Goal: Task Accomplishment & Management: Complete application form

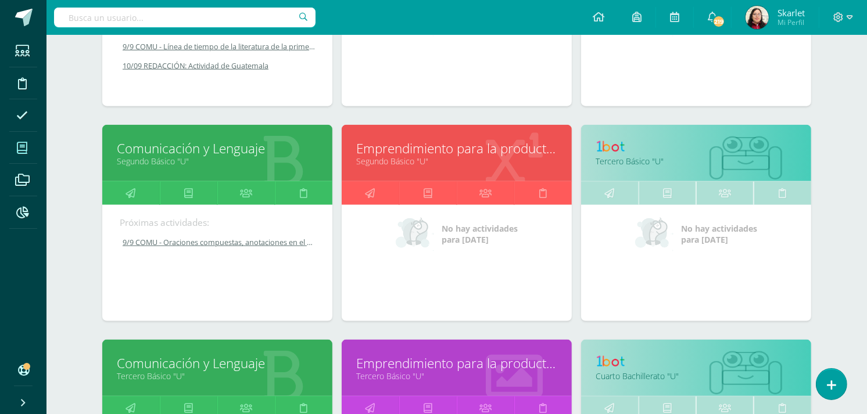
scroll to position [1166, 0]
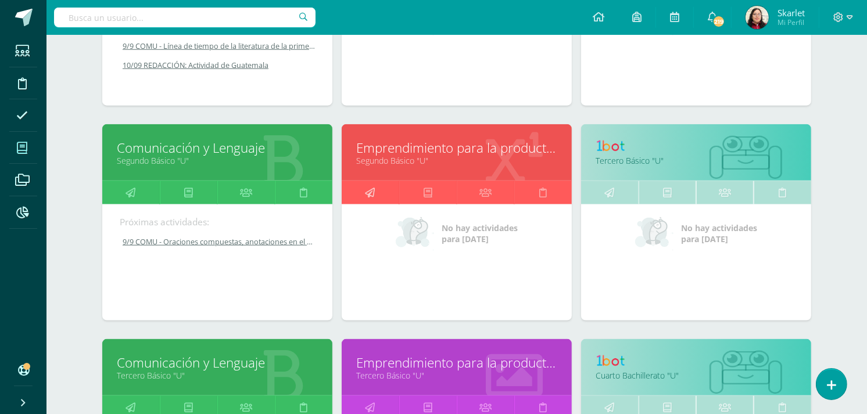
click at [373, 201] on icon at bounding box center [370, 192] width 10 height 23
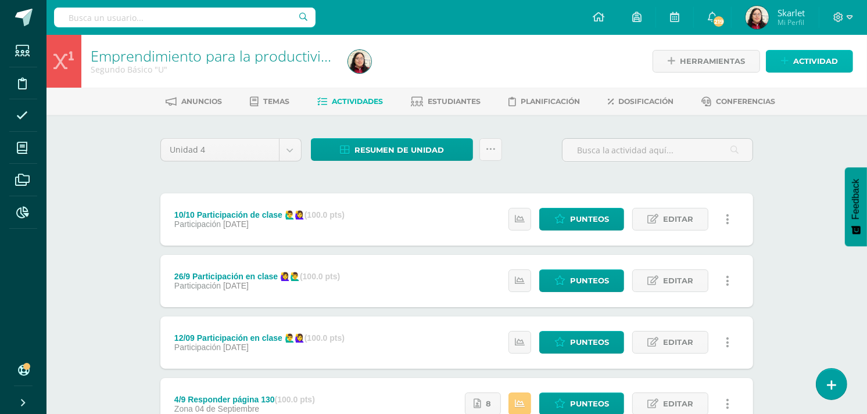
click at [794, 62] on span "Actividad" at bounding box center [815, 61] width 45 height 21
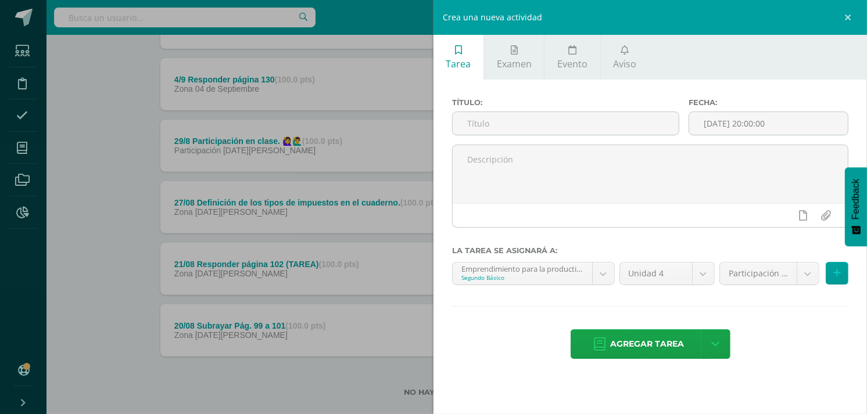
scroll to position [339, 0]
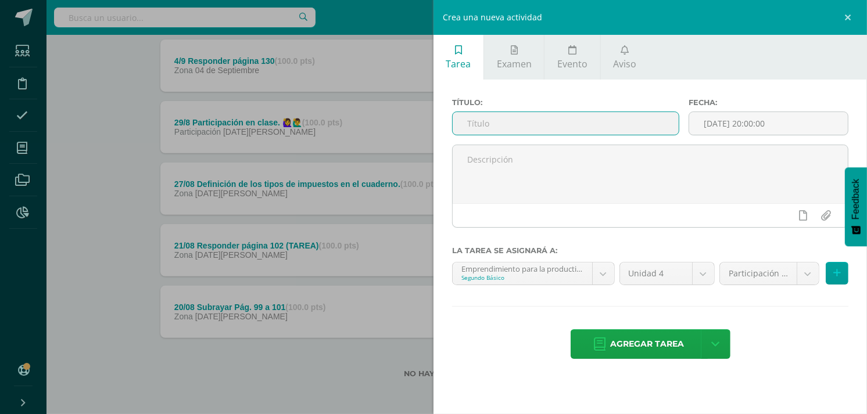
click at [543, 125] on input "text" at bounding box center [566, 123] width 226 height 23
click at [510, 127] on input "10/9 Página 145" at bounding box center [566, 123] width 226 height 23
click at [488, 121] on input "10/9 Página 145" at bounding box center [566, 123] width 226 height 23
click at [586, 123] on input "10/9 Responder página 145" at bounding box center [566, 123] width 226 height 23
click at [532, 123] on input "10/9 Responder página 145" at bounding box center [566, 123] width 226 height 23
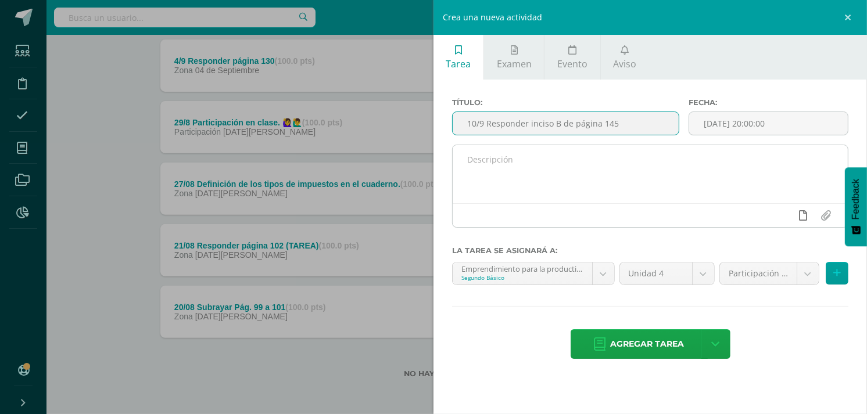
type input "10/9 Responder inciso B de página 145"
click at [801, 213] on icon at bounding box center [803, 215] width 8 height 10
click at [785, 218] on link at bounding box center [780, 215] width 23 height 22
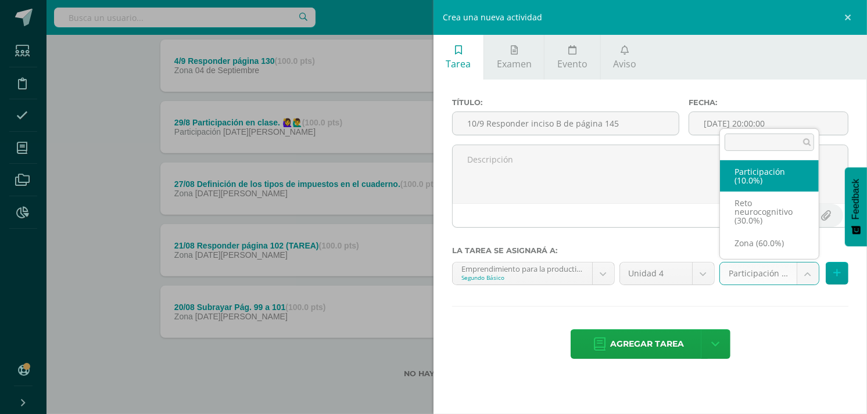
click at [806, 274] on body "Estudiantes Disciplina Asistencia Mis cursos Archivos Reportes Soporte Ayuda Re…" at bounding box center [433, 38] width 867 height 754
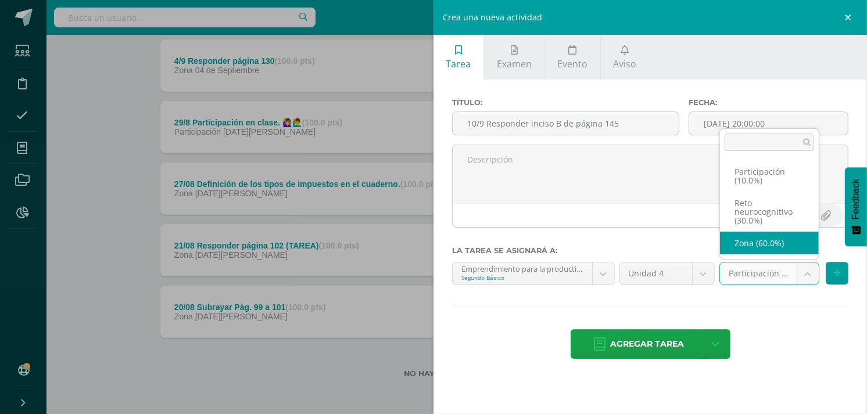
select select "203219"
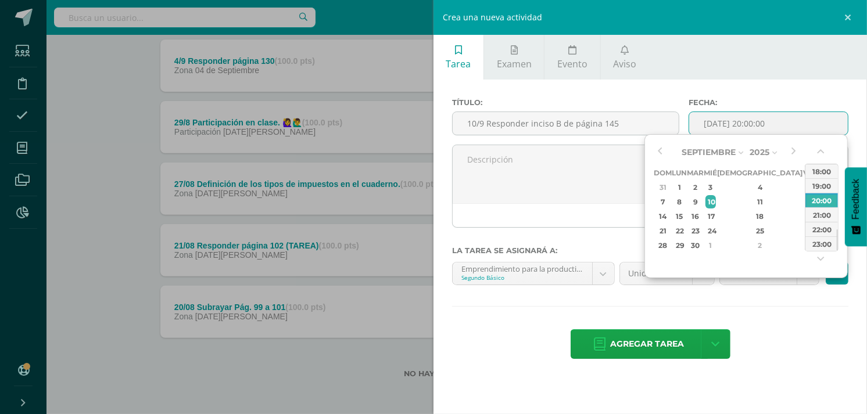
click at [794, 125] on input "2025-09-10 20:00:00" at bounding box center [768, 123] width 159 height 23
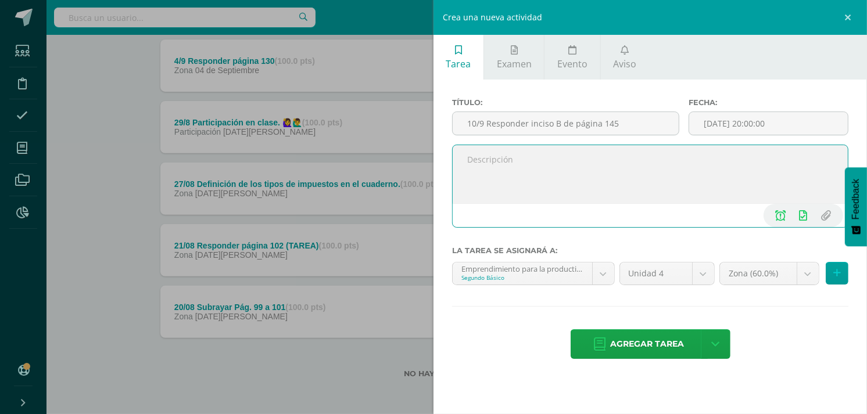
type input "2025-09-10 20:00"
click at [573, 188] on textarea at bounding box center [650, 174] width 395 height 58
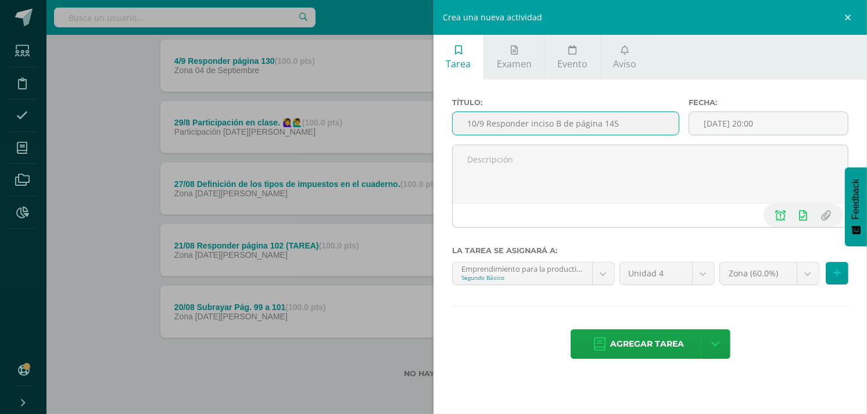
click at [629, 127] on input "10/9 Responder inciso B de página 145" at bounding box center [566, 123] width 226 height 23
type input "10/9 Responder inciso B de página 145."
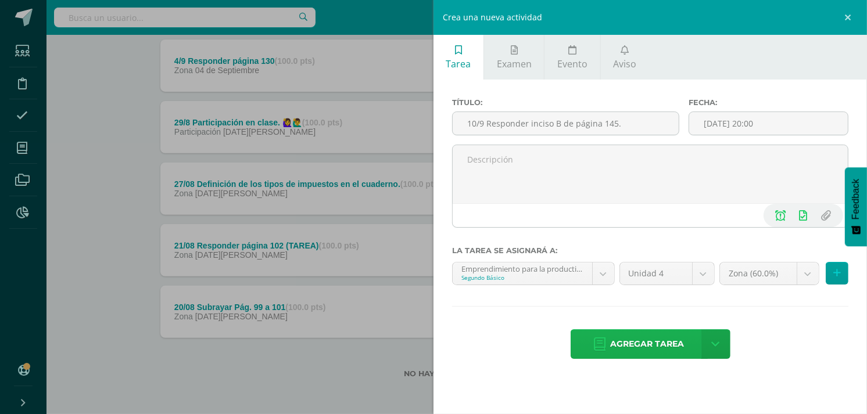
click at [641, 340] on span "Agregar tarea" at bounding box center [648, 344] width 74 height 28
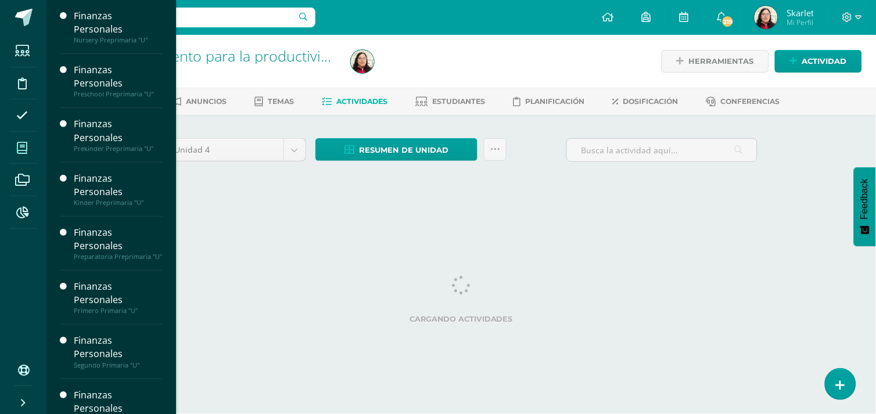
click at [22, 145] on icon at bounding box center [22, 148] width 10 height 12
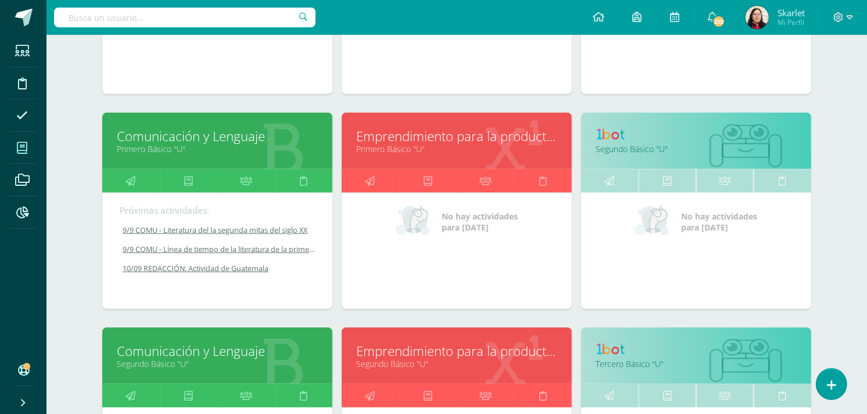
scroll to position [961, 0]
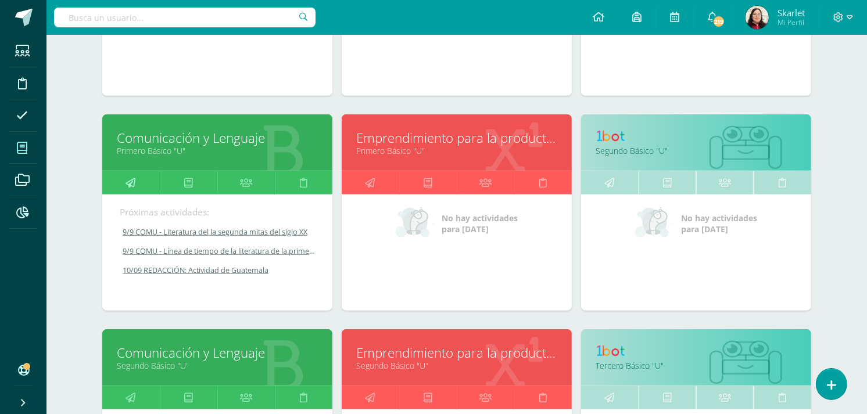
click at [131, 181] on icon at bounding box center [131, 182] width 10 height 23
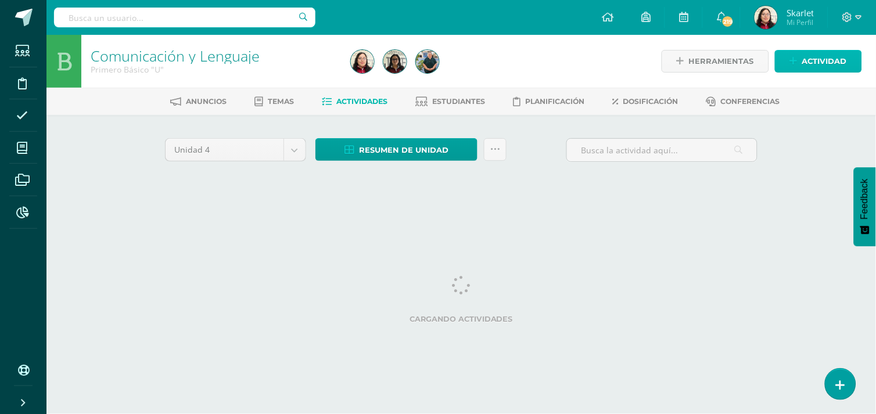
click at [811, 57] on span "Actividad" at bounding box center [824, 61] width 45 height 21
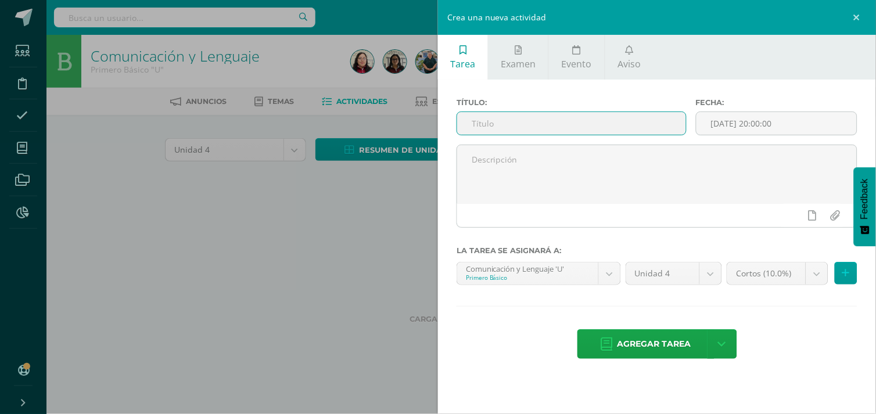
click at [480, 131] on input "text" at bounding box center [571, 123] width 229 height 23
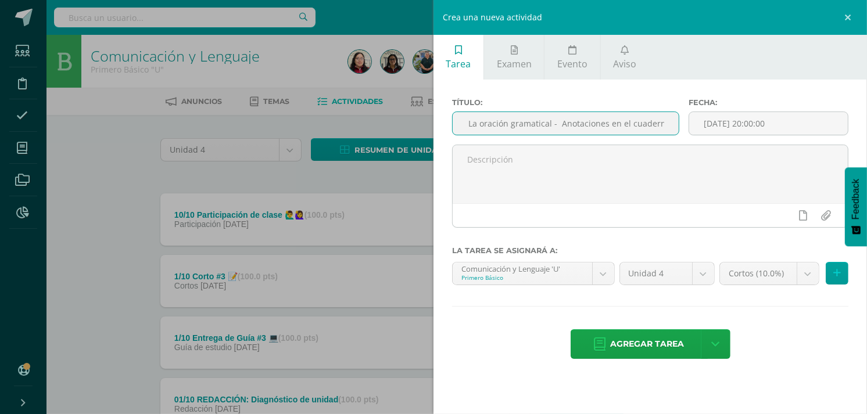
scroll to position [0, 53]
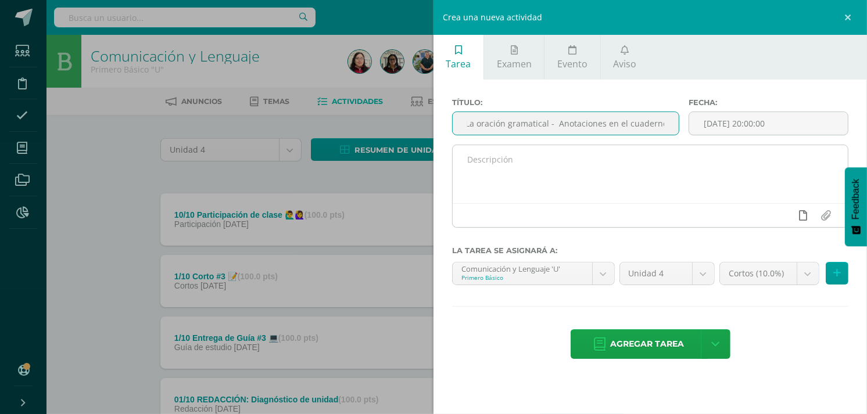
type input "10/9 COMU - La oración gramatical - Anotaciones en el cuaderno."
click at [803, 220] on icon at bounding box center [803, 215] width 8 height 10
click at [782, 216] on icon at bounding box center [781, 215] width 10 height 10
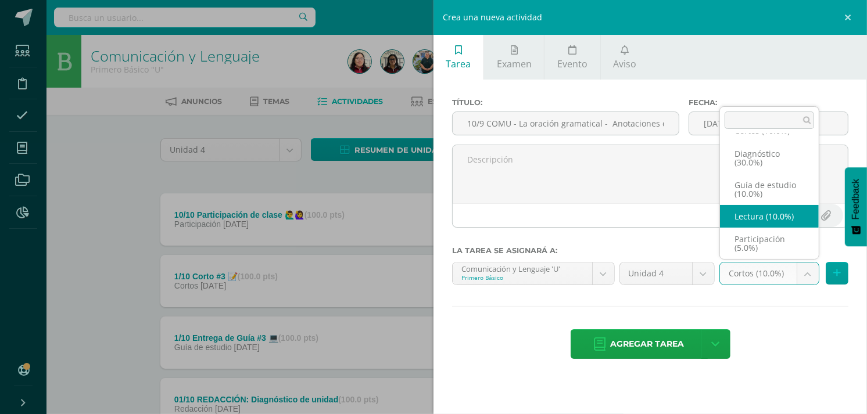
scroll to position [157, 0]
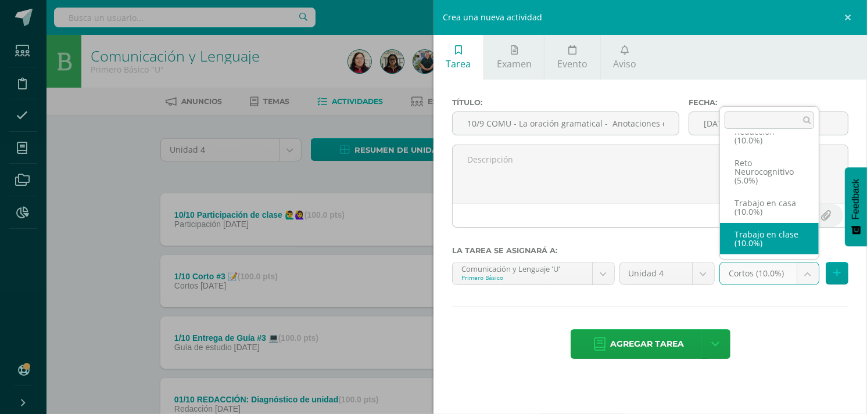
select select "202764"
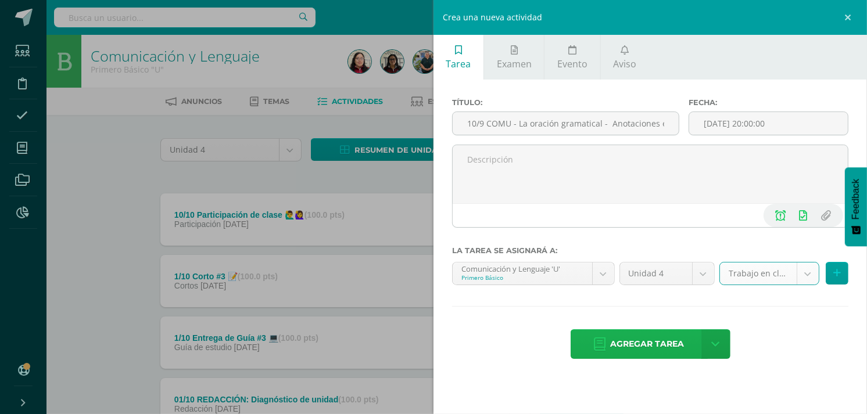
click at [636, 347] on span "Agregar tarea" at bounding box center [648, 344] width 74 height 28
